Goal: Task Accomplishment & Management: Complete application form

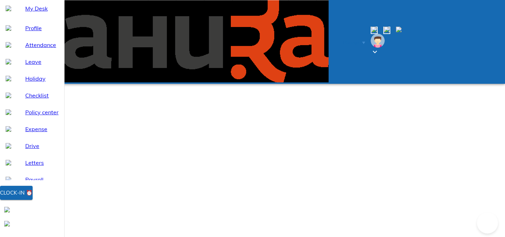
select select "9"
click at [33, 198] on span "Clock-in ⏰" at bounding box center [16, 192] width 33 height 9
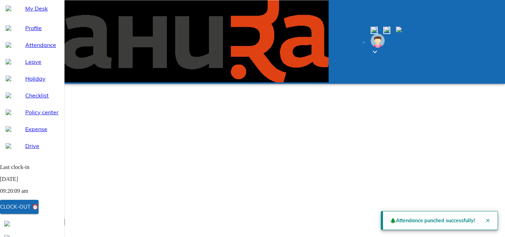
scroll to position [22, 0]
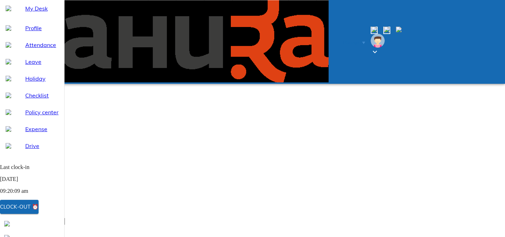
type input "[DATE]"
type input "11"
type input "9"
type input "2025"
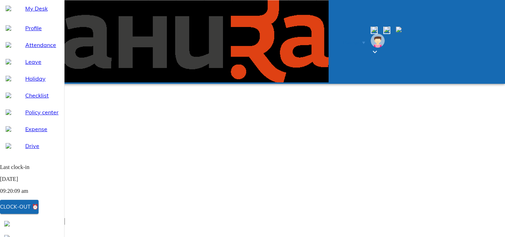
type input "09:00"
type textarea "x"
type input "09:02"
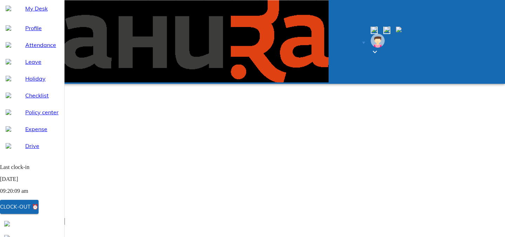
type textarea "x"
type input "09:01"
type textarea "x"
type input "09:10"
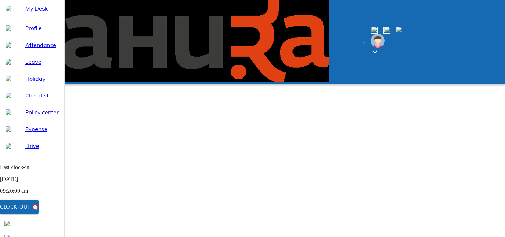
scroll to position [54, 0]
type textarea "x"
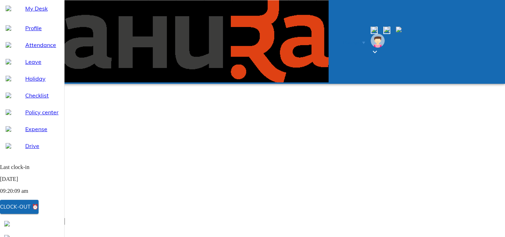
type textarea "W"
type textarea "x"
type textarea "WF"
type textarea "x"
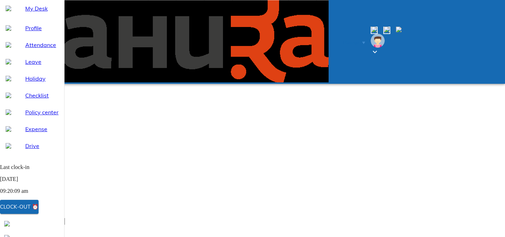
type textarea "WFO"
type textarea "x"
type textarea "WFO"
type textarea "x"
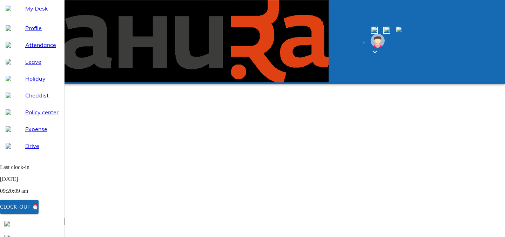
type input "[DATE]"
type input "10"
type input "9"
type input "2025"
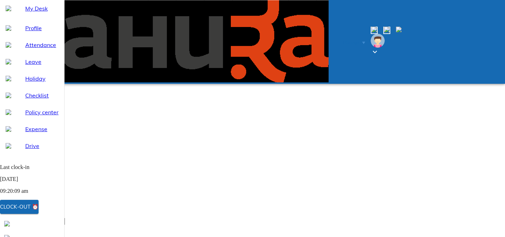
scroll to position [172, 0]
type textarea "x"
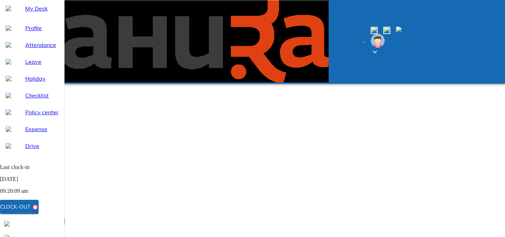
type textarea "w"
type textarea "x"
type textarea "wf"
type textarea "x"
type textarea "wfh"
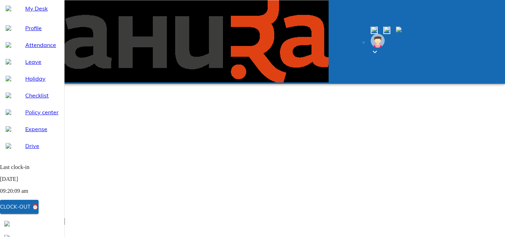
type textarea "x"
type textarea "wfh"
type textarea "x"
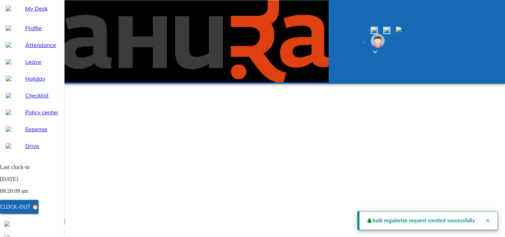
click at [40, 17] on div "My Desk" at bounding box center [32, 8] width 64 height 17
